Goal: Task Accomplishment & Management: Manage account settings

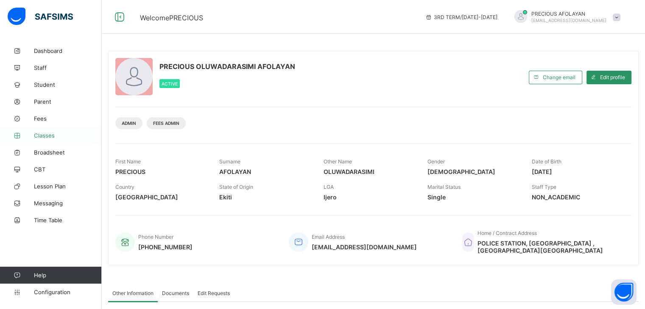
click at [49, 132] on span "Classes" at bounding box center [68, 135] width 68 height 7
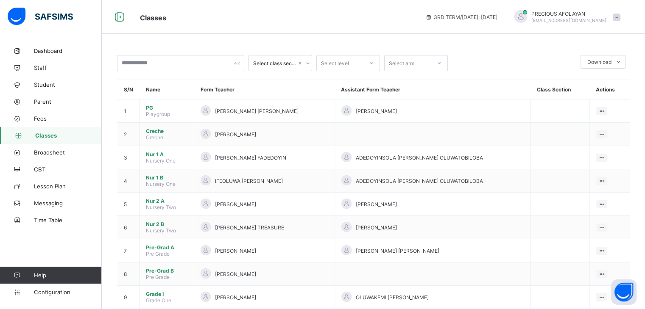
click at [234, 11] on div "Classes 3RD TERM / 2024-2025 PRECIOUS AFOLAYAN afolayanprecious2000@gmail.com" at bounding box center [322, 17] width 645 height 34
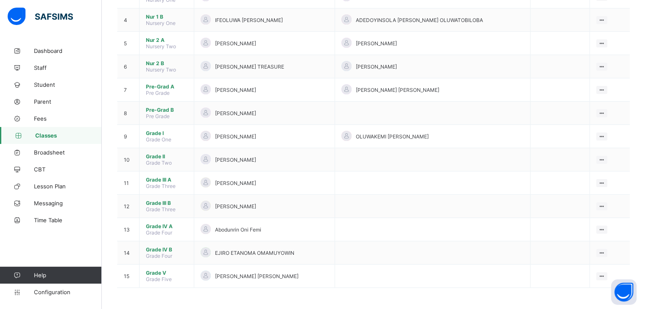
scroll to position [162, 0]
click at [163, 202] on span "Grade III B" at bounding box center [167, 203] width 42 height 6
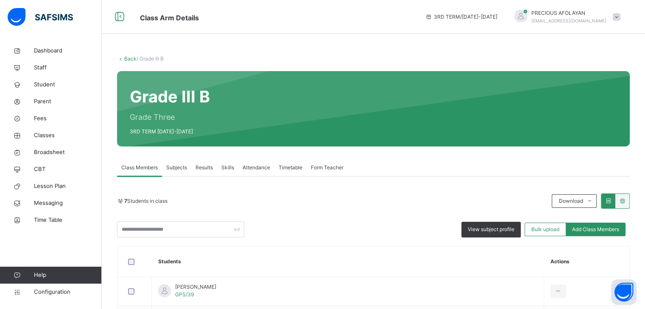
click at [178, 167] on span "Subjects" at bounding box center [176, 168] width 21 height 8
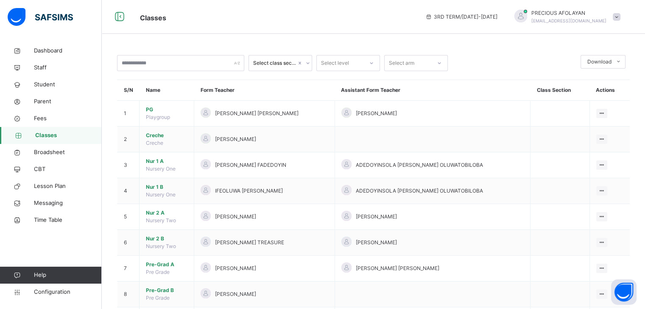
click at [304, 10] on span "Classes" at bounding box center [276, 17] width 273 height 14
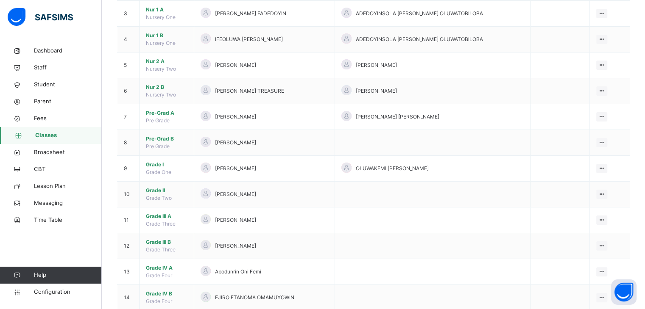
scroll to position [153, 0]
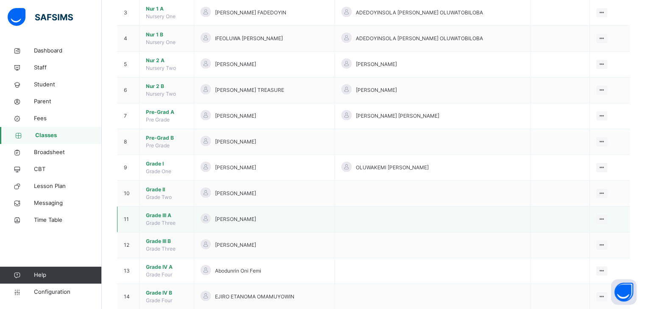
click at [163, 213] on span "Grade III A" at bounding box center [167, 216] width 42 height 8
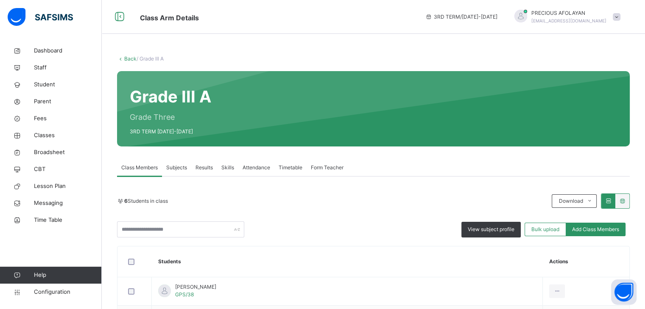
click at [254, 118] on div "Grade III A Grade Three 3RD TERM 2024-2025" at bounding box center [373, 108] width 512 height 75
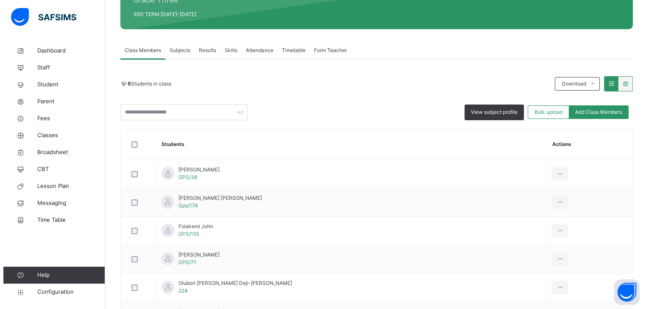
scroll to position [136, 0]
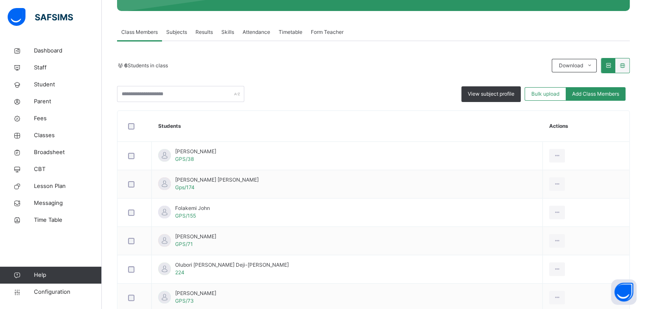
click at [178, 34] on span "Subjects" at bounding box center [176, 32] width 21 height 8
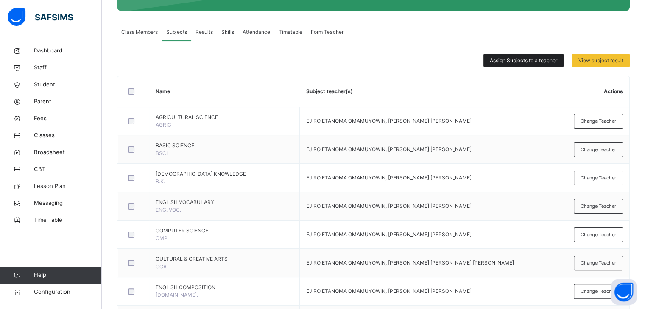
click at [529, 60] on span "Assign Subjects to a teacher" at bounding box center [522, 61] width 67 height 8
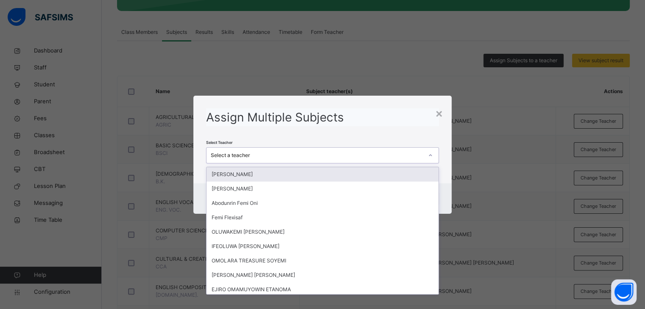
click at [367, 154] on div "Select a teacher" at bounding box center [317, 156] width 212 height 8
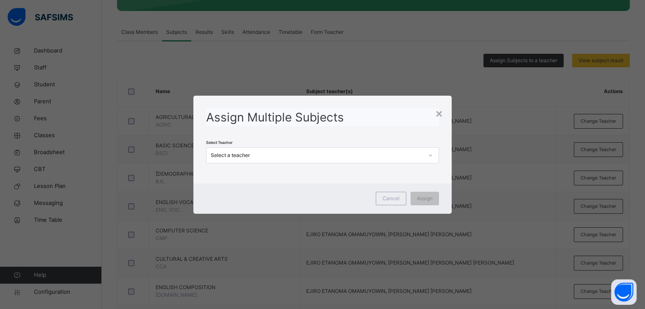
click at [388, 80] on div "× Assign Multiple Subjects Select Teacher Select a teacher Cancel Assign" at bounding box center [322, 154] width 645 height 309
click at [387, 156] on div "Select a teacher" at bounding box center [317, 156] width 212 height 8
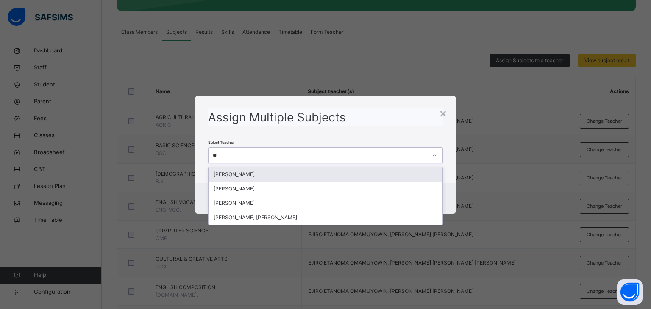
type input "***"
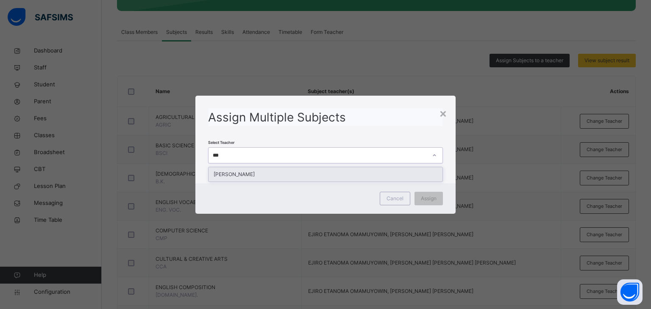
click at [251, 171] on div "ELOHO OROGHE" at bounding box center [326, 174] width 234 height 14
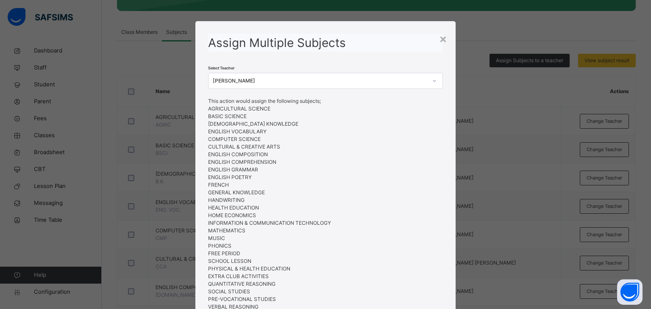
click at [398, 62] on div "Select Teacher ELOHO OROGHE This action would assign the following subjects; AG…" at bounding box center [325, 205] width 235 height 306
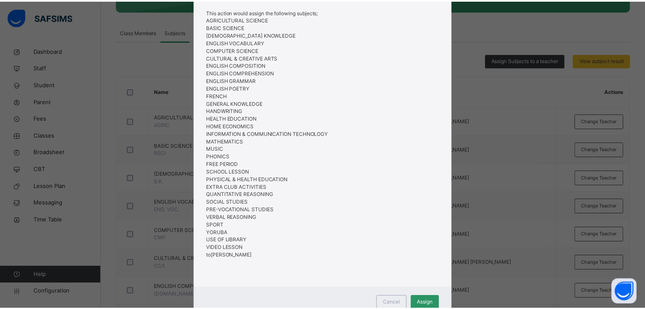
scroll to position [120, 0]
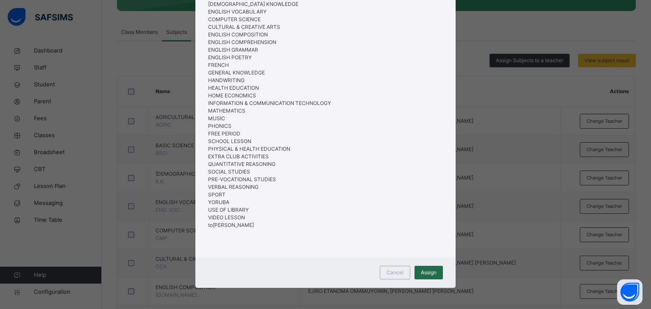
click at [426, 274] on span "Assign" at bounding box center [429, 273] width 16 height 8
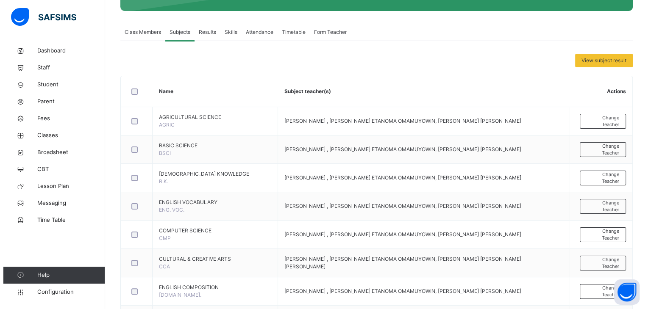
scroll to position [0, 0]
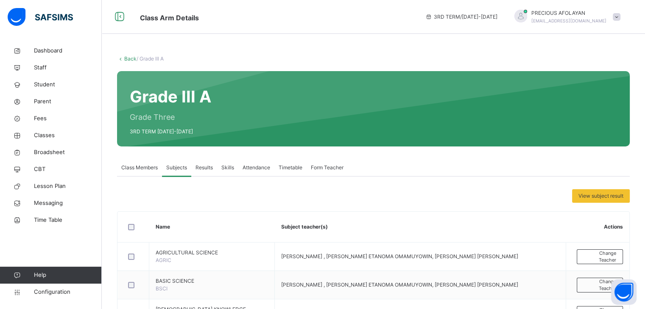
click at [562, 22] on span "afolayanprecious2000@gmail.com" at bounding box center [568, 20] width 75 height 5
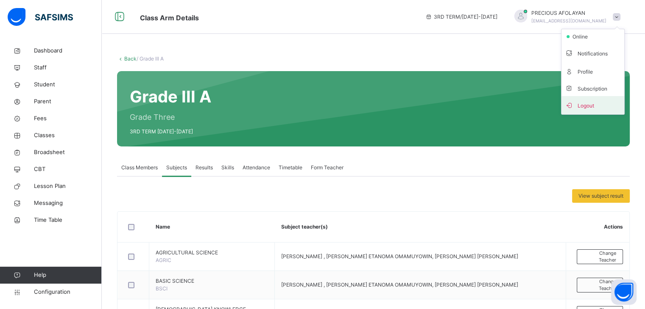
click at [601, 100] on span "Logout" at bounding box center [592, 105] width 56 height 11
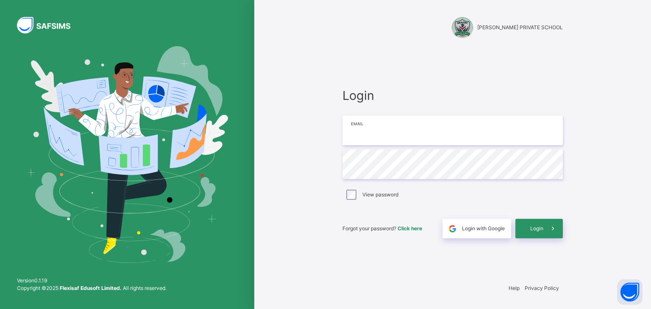
click at [351, 131] on input "email" at bounding box center [452, 131] width 220 height 30
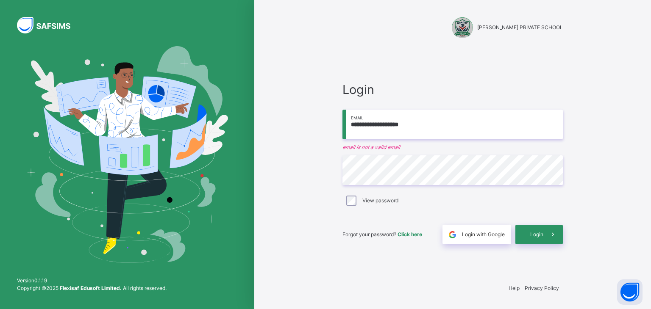
type input "**********"
click at [526, 235] on div "Login" at bounding box center [538, 234] width 47 height 19
click at [539, 234] on span "Login" at bounding box center [536, 235] width 13 height 8
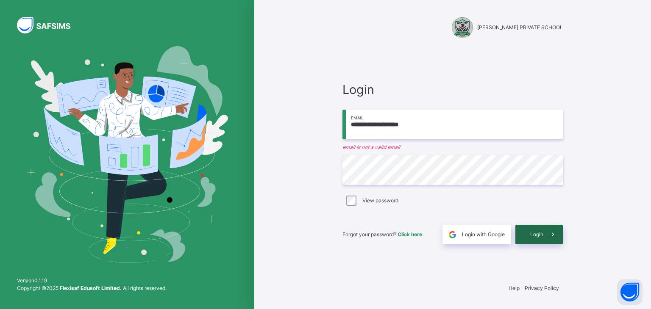
click at [534, 237] on span "Login" at bounding box center [536, 235] width 13 height 8
click at [534, 234] on span "Login" at bounding box center [536, 235] width 13 height 8
click at [526, 231] on div "Login" at bounding box center [538, 234] width 47 height 19
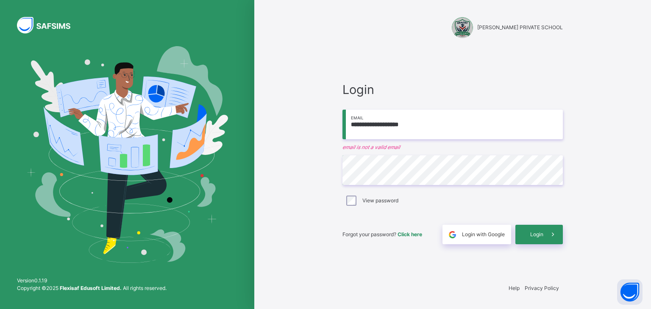
click at [568, 201] on div "**********" at bounding box center [452, 163] width 237 height 228
click at [529, 232] on div "Login" at bounding box center [538, 234] width 47 height 19
click at [525, 214] on div "**********" at bounding box center [452, 163] width 220 height 164
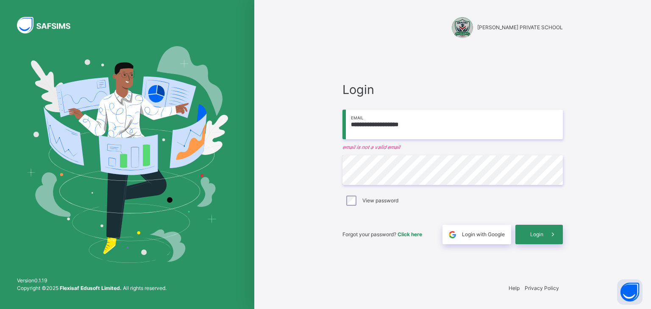
click at [346, 49] on div "**********" at bounding box center [452, 163] width 237 height 228
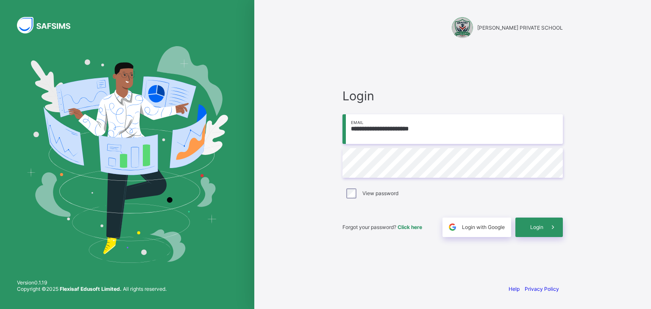
type input "**********"
click at [536, 229] on span "Login" at bounding box center [536, 227] width 13 height 6
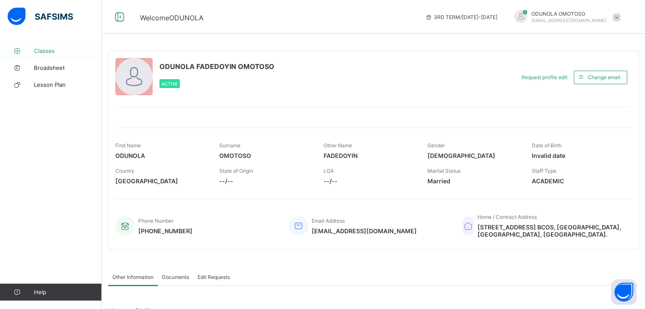
click at [43, 50] on span "Classes" at bounding box center [68, 50] width 68 height 7
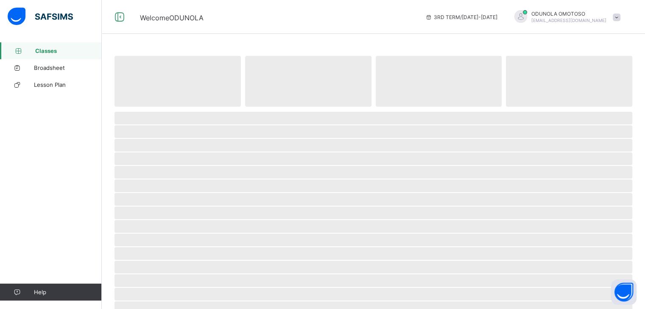
click at [43, 50] on span "Classes" at bounding box center [68, 50] width 67 height 7
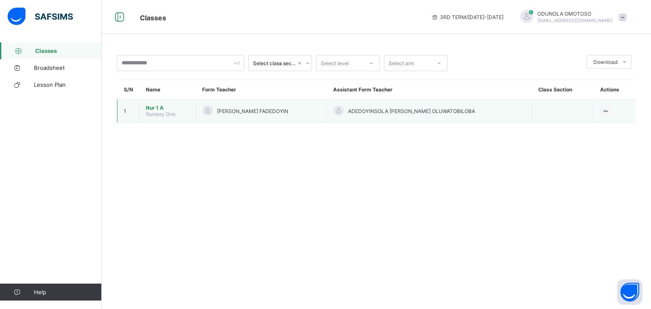
click at [167, 112] on span "Nursery One" at bounding box center [161, 114] width 30 height 6
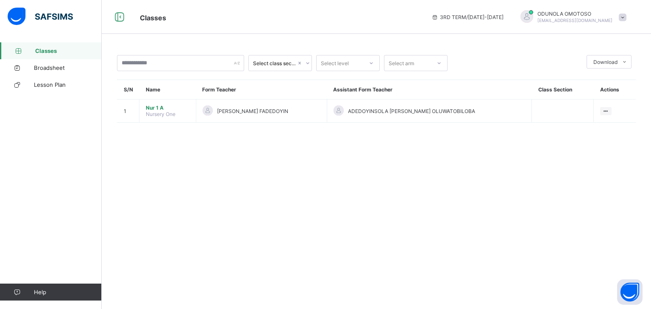
click at [233, 206] on div "Select class section Select level Select arm Download Pdf Report Excel Report S…" at bounding box center [376, 154] width 549 height 309
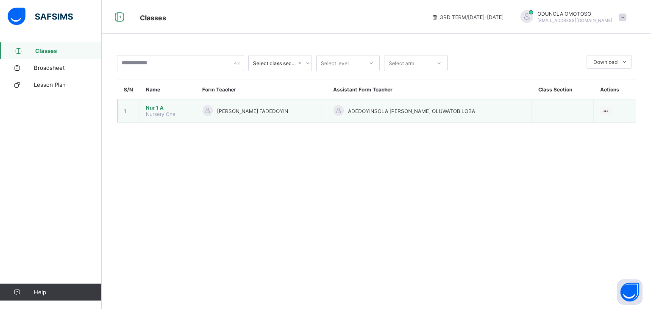
click at [238, 109] on span "[PERSON_NAME] FADEDOYIN" at bounding box center [252, 111] width 71 height 6
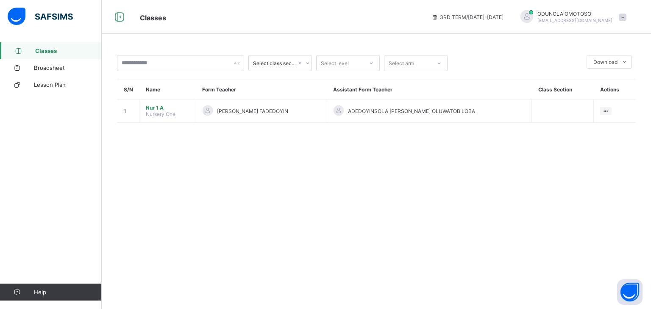
click at [157, 177] on div "Select class section Select level Select arm Download Pdf Report Excel Report S…" at bounding box center [376, 154] width 549 height 309
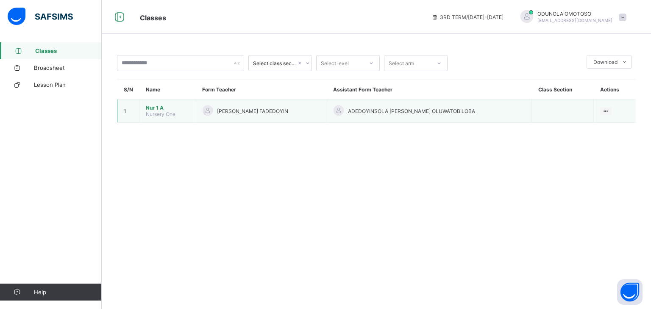
click at [143, 116] on td "Nur 1 A Nursery One" at bounding box center [167, 111] width 57 height 23
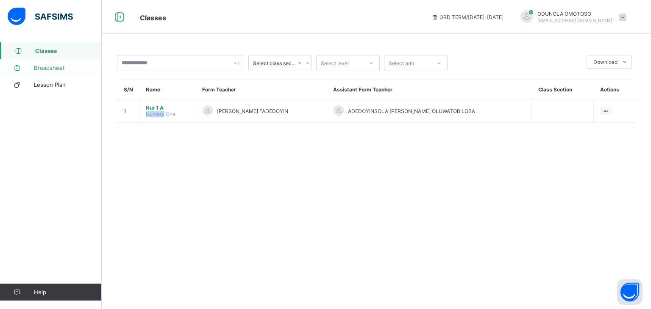
click at [50, 66] on span "Broadsheet" at bounding box center [68, 67] width 68 height 7
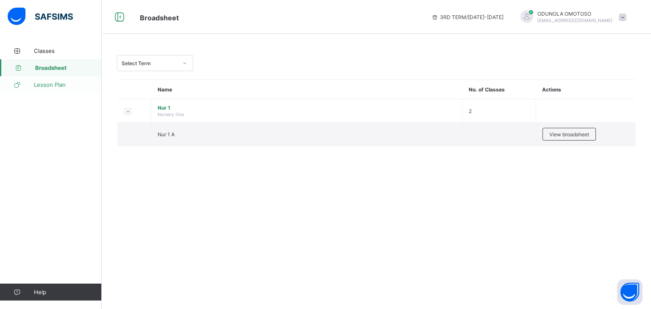
click at [59, 85] on span "Lesson Plan" at bounding box center [68, 84] width 68 height 7
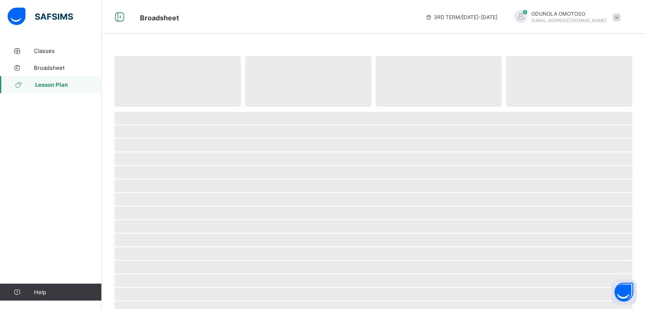
click at [59, 85] on span "Lesson Plan" at bounding box center [68, 84] width 67 height 7
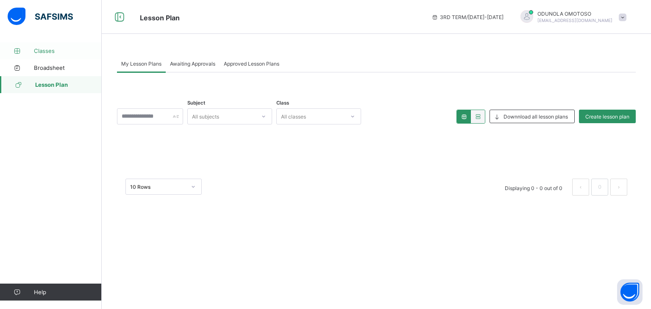
click at [49, 49] on span "Classes" at bounding box center [68, 50] width 68 height 7
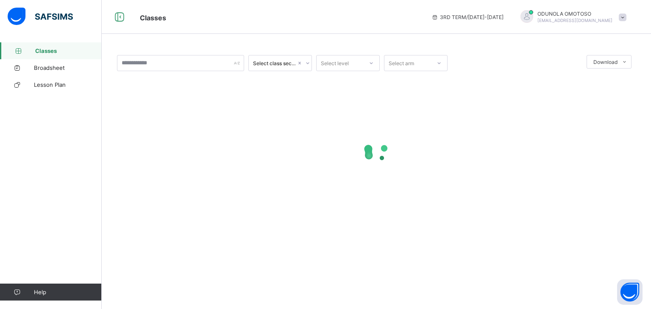
click at [49, 49] on span "Classes" at bounding box center [68, 50] width 67 height 7
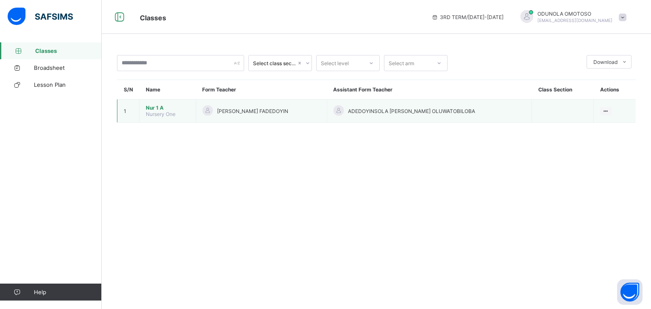
click at [408, 111] on span "ADEDOYINSOLA [PERSON_NAME] OLUWATOBILOBA" at bounding box center [411, 111] width 127 height 6
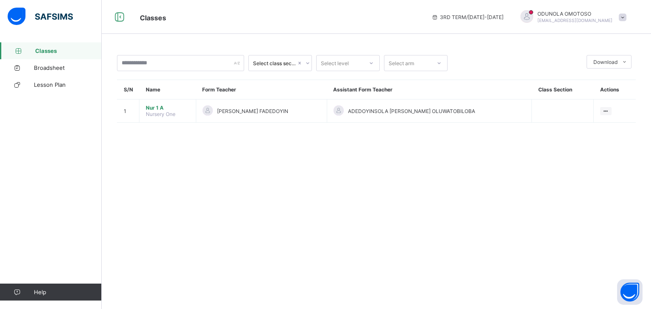
click at [535, 133] on div "Select class section Select level Select arm Download Pdf Report Excel Report S…" at bounding box center [376, 93] width 549 height 102
click at [607, 89] on th "Actions" at bounding box center [615, 89] width 42 height 19
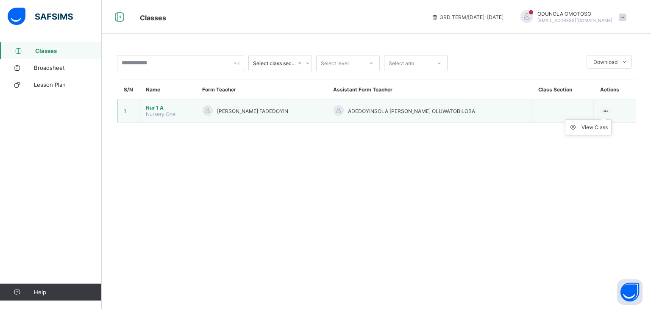
click at [606, 109] on icon at bounding box center [605, 111] width 7 height 6
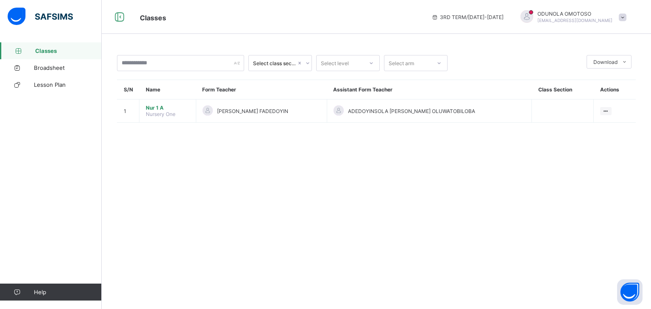
click at [182, 222] on div "Select class section Select level Select arm Download Pdf Report Excel Report S…" at bounding box center [376, 154] width 549 height 309
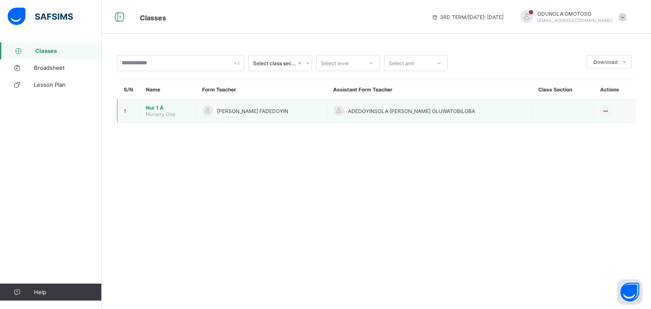
click at [141, 104] on td "Nur 1 A Nursery One" at bounding box center [167, 111] width 57 height 23
click at [125, 116] on td "1" at bounding box center [128, 111] width 22 height 23
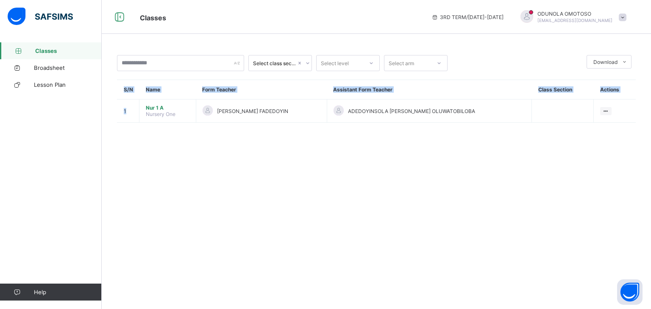
drag, startPoint x: 125, startPoint y: 116, endPoint x: 114, endPoint y: 117, distance: 11.5
click at [114, 117] on div "Select class section Select level Select arm Download Pdf Report Excel Report S…" at bounding box center [376, 93] width 549 height 102
click at [132, 123] on div "Select class section Select level Select arm Download Pdf Report Excel Report S…" at bounding box center [376, 93] width 549 height 102
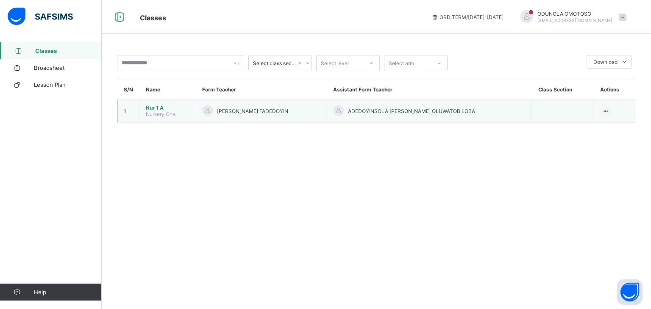
click at [142, 118] on td "Nur 1 A Nursery One" at bounding box center [167, 111] width 57 height 23
click at [156, 111] on span "Nur 1 A" at bounding box center [168, 108] width 44 height 6
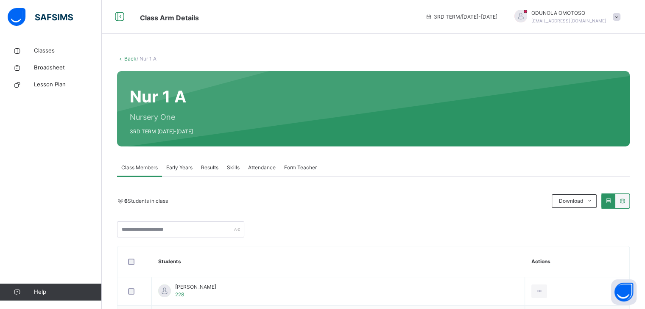
click at [263, 170] on span "Attendance" at bounding box center [262, 168] width 28 height 8
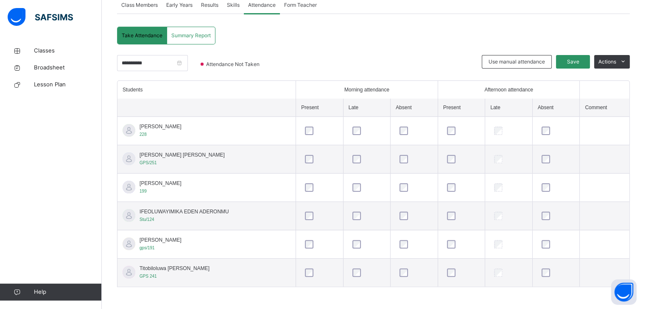
scroll to position [163, 0]
click at [188, 62] on input "**********" at bounding box center [152, 63] width 71 height 16
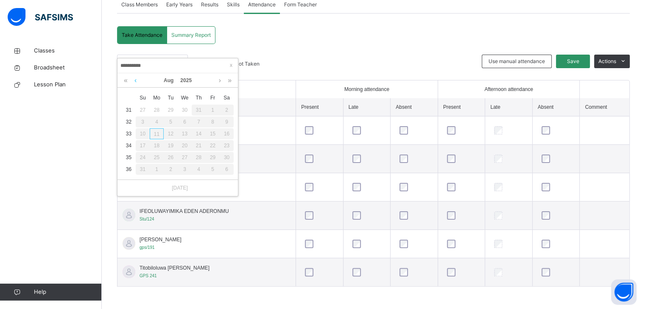
click at [135, 81] on link at bounding box center [135, 80] width 6 height 14
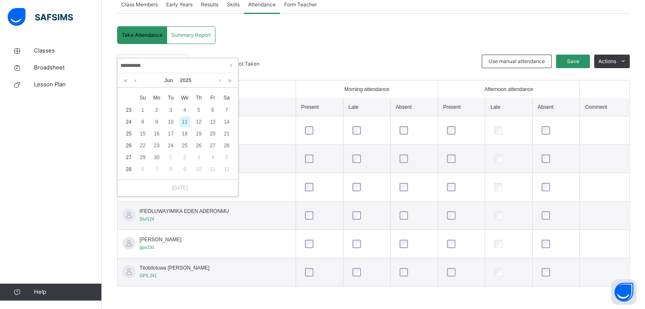
click at [135, 81] on link at bounding box center [135, 80] width 6 height 14
click at [158, 155] on div "28" at bounding box center [156, 157] width 11 height 11
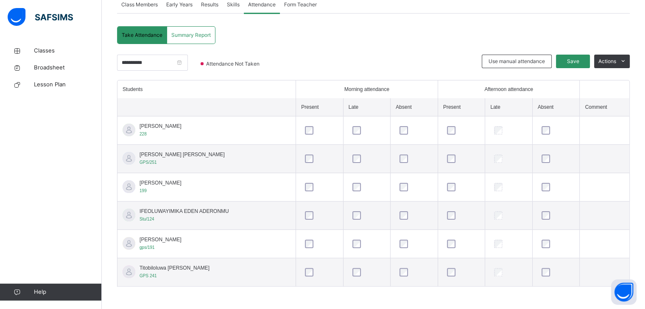
drag, startPoint x: 273, startPoint y: 210, endPoint x: 259, endPoint y: 220, distance: 17.0
click at [259, 220] on td "IFEOLUWAYIMIKA EDEN ADERONMU Stu/124" at bounding box center [206, 216] width 178 height 28
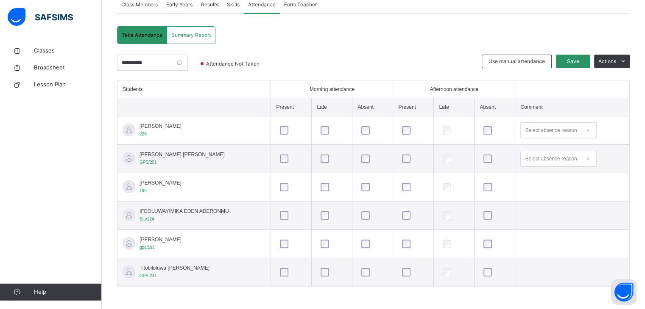
click at [280, 186] on div at bounding box center [291, 187] width 26 height 8
click at [583, 58] on span "Save" at bounding box center [572, 62] width 21 height 8
click at [187, 60] on input "**********" at bounding box center [152, 63] width 71 height 16
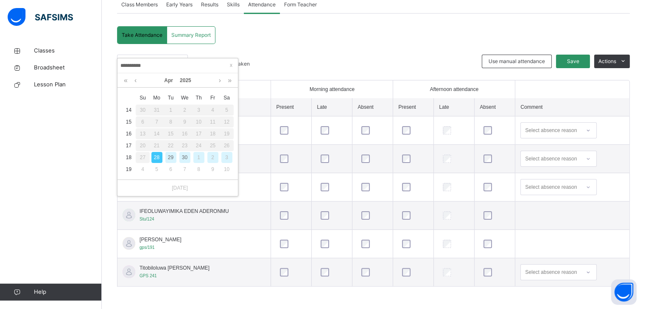
click at [168, 156] on div "29" at bounding box center [170, 157] width 11 height 11
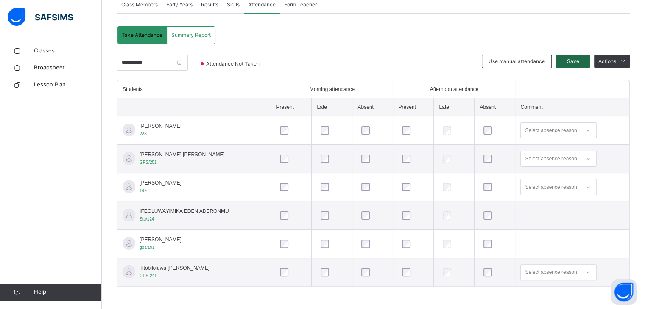
click at [574, 60] on span "Save" at bounding box center [572, 62] width 21 height 8
click at [149, 61] on input "**********" at bounding box center [152, 63] width 71 height 16
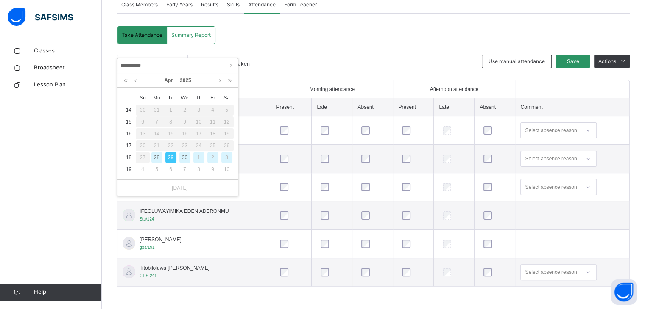
click at [186, 155] on div "30" at bounding box center [184, 157] width 11 height 11
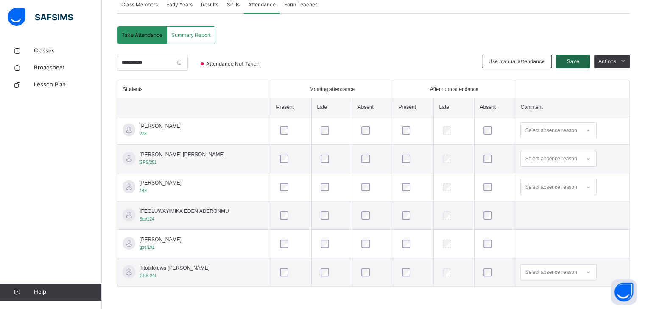
click at [583, 60] on span "Save" at bounding box center [572, 62] width 21 height 8
click at [188, 61] on input "**********" at bounding box center [152, 63] width 71 height 16
